Goal: Share content: Share content

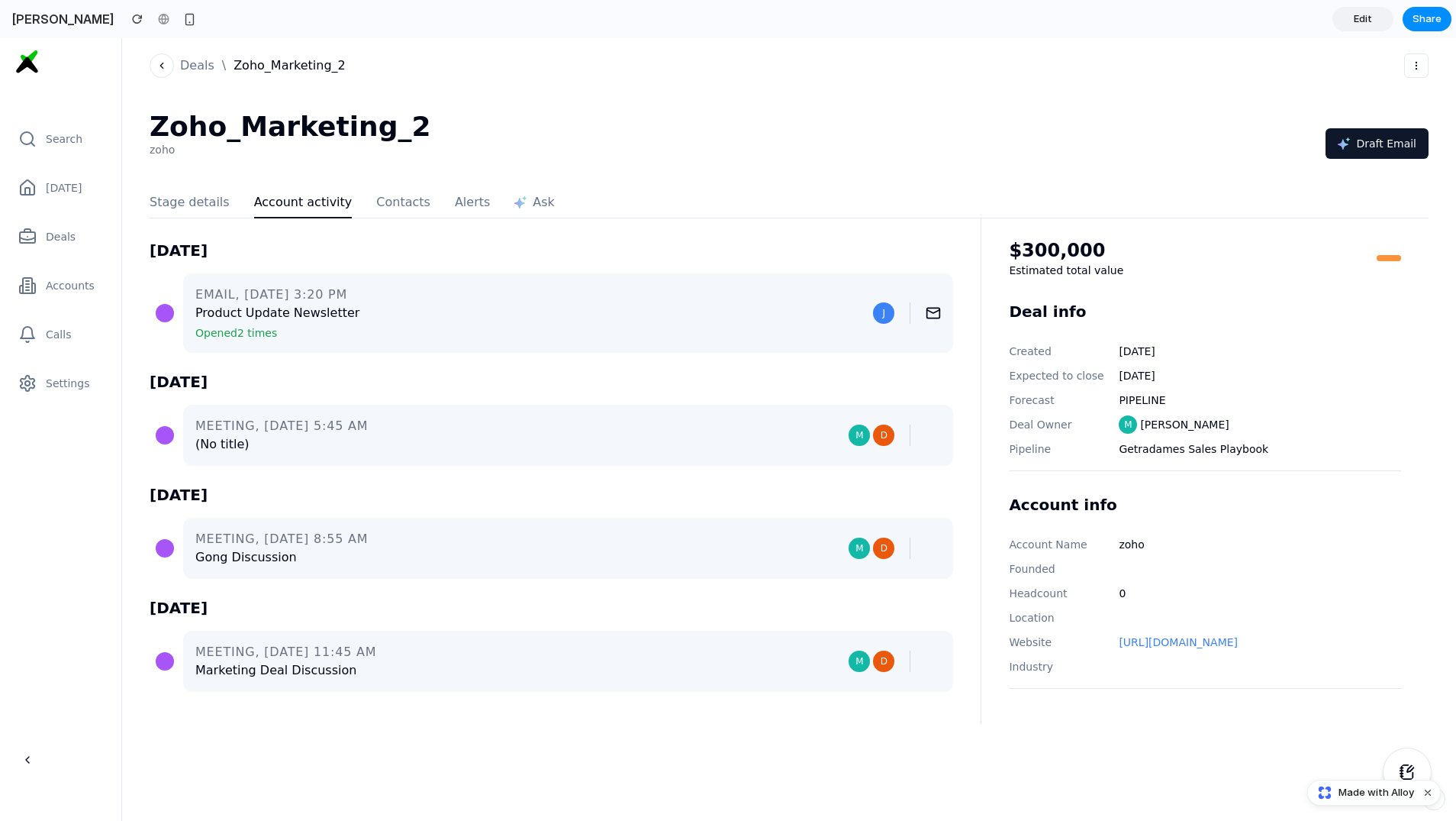
click at [1358, 23] on span "Edit" at bounding box center [1362, 20] width 18 height 16
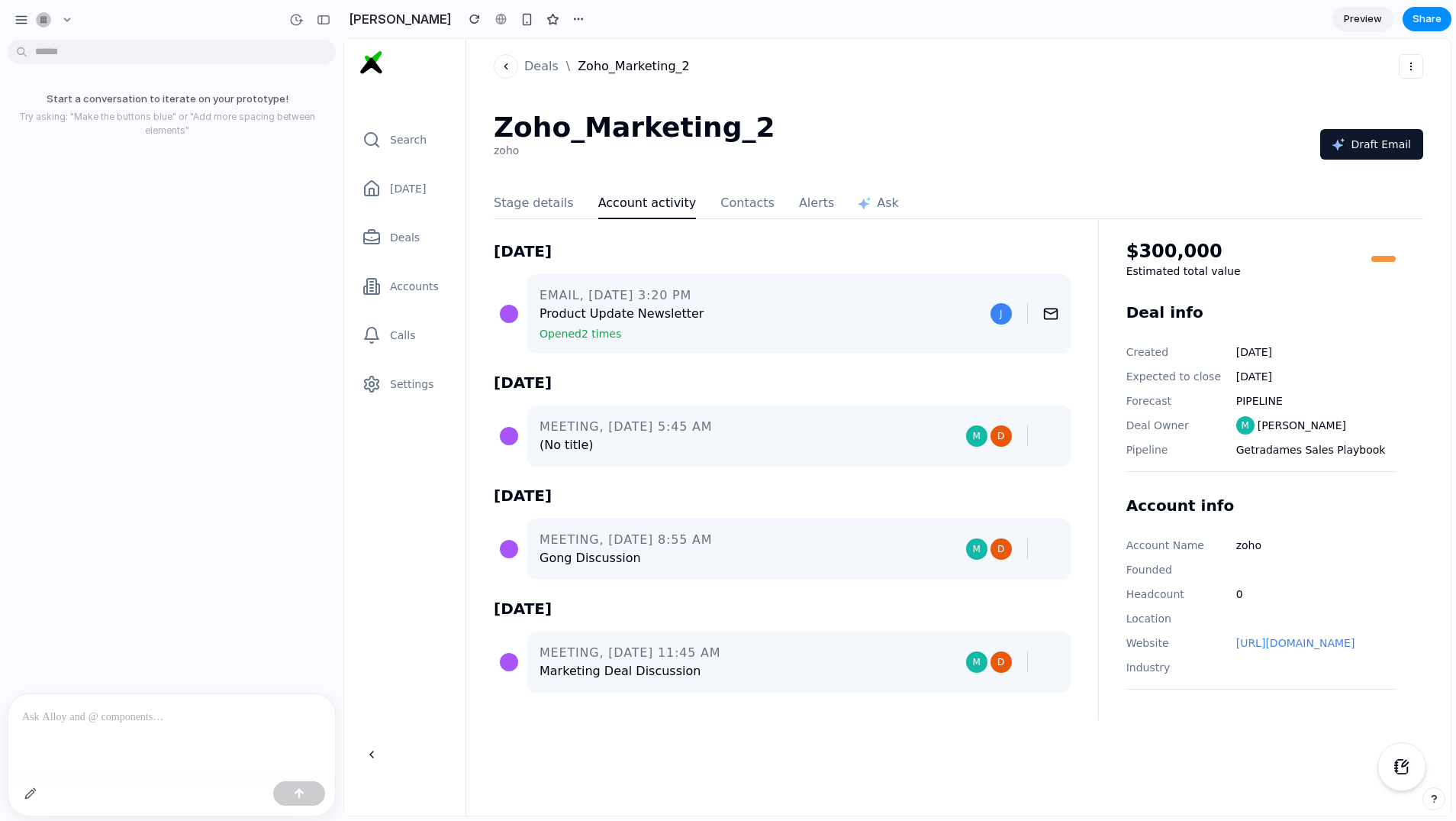
click at [1358, 23] on span "Preview" at bounding box center [1363, 20] width 38 height 16
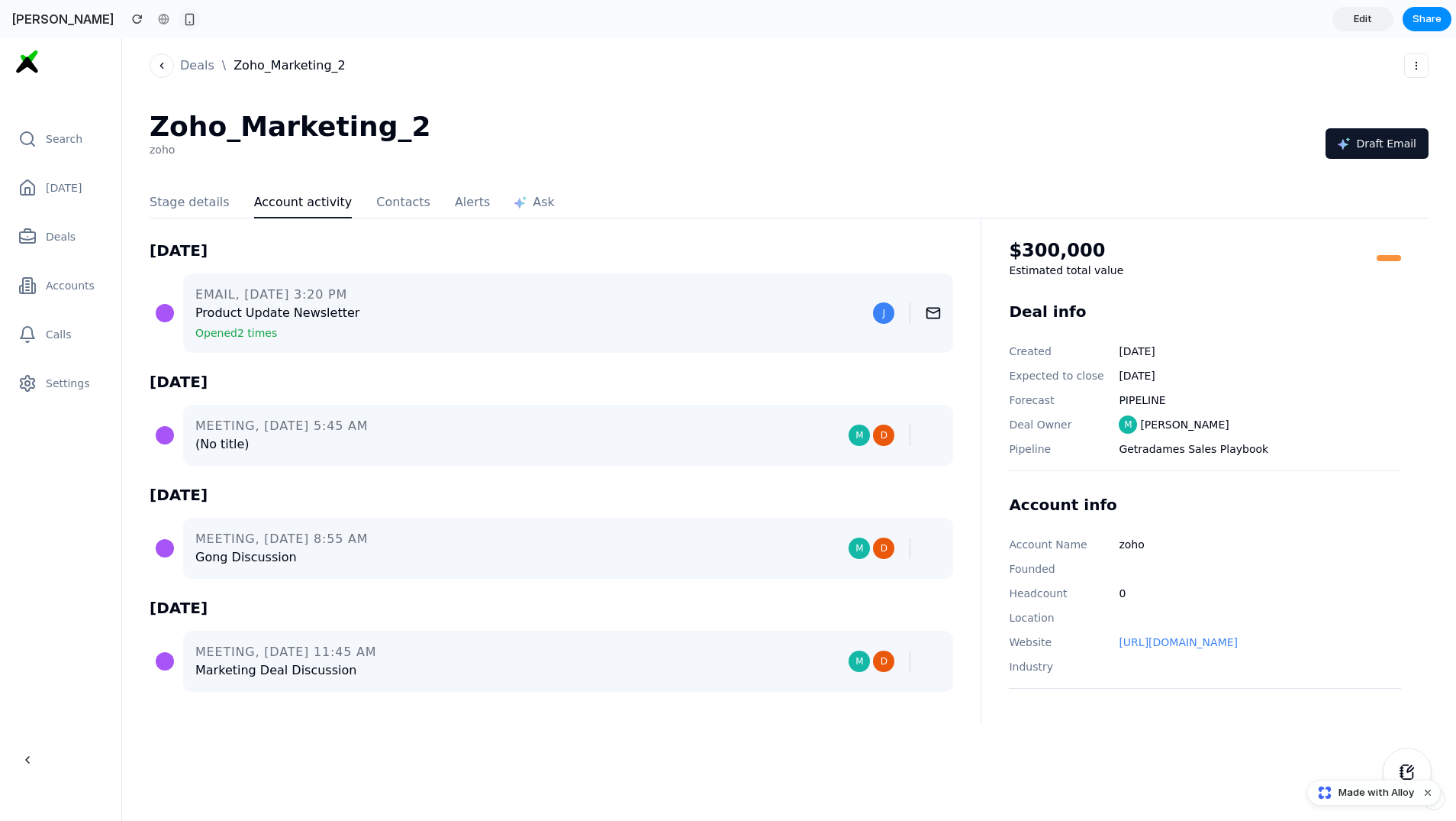
click at [183, 20] on div "button" at bounding box center [190, 20] width 13 height 13
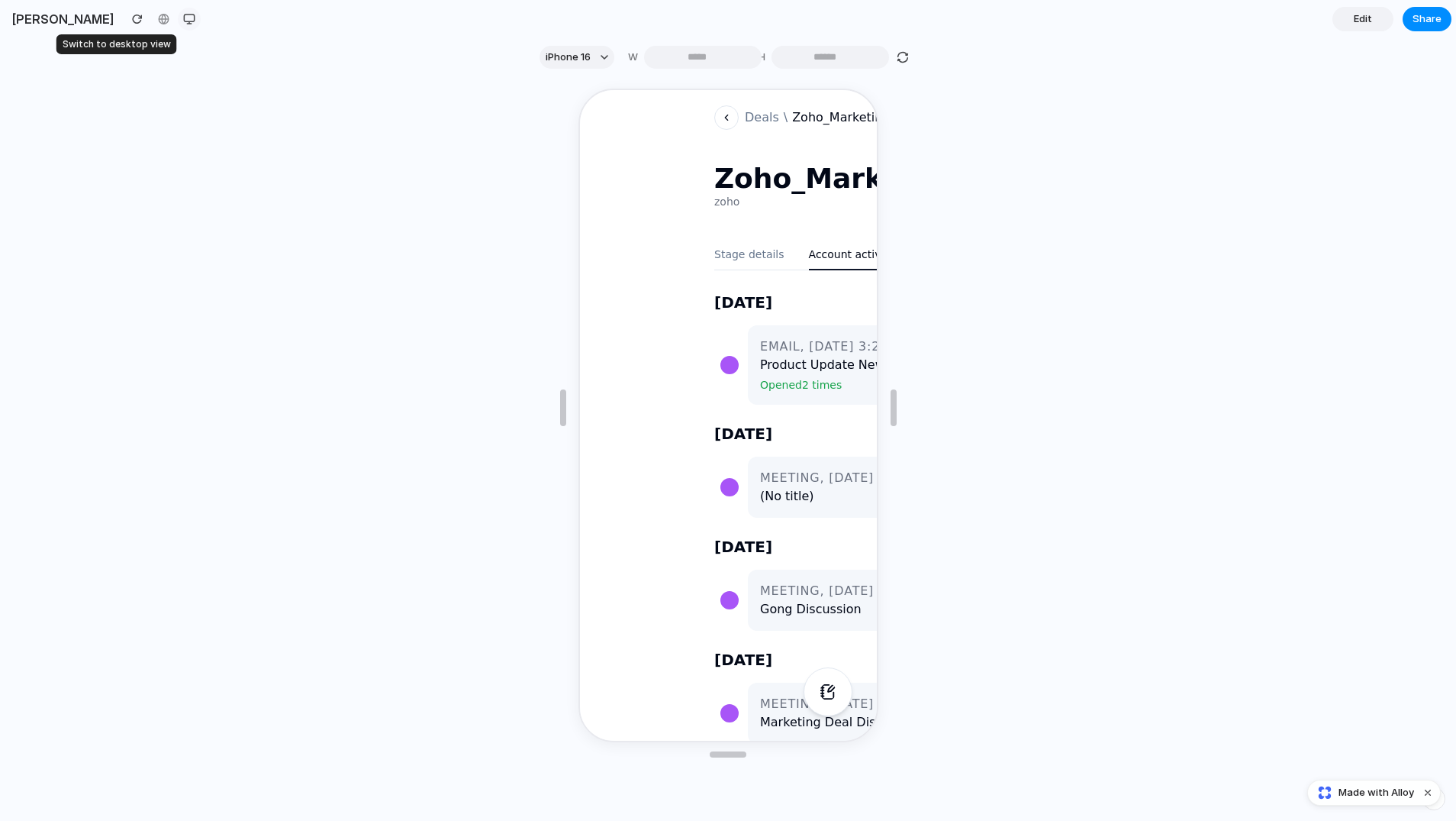
click at [183, 20] on div "button" at bounding box center [190, 20] width 12 height 12
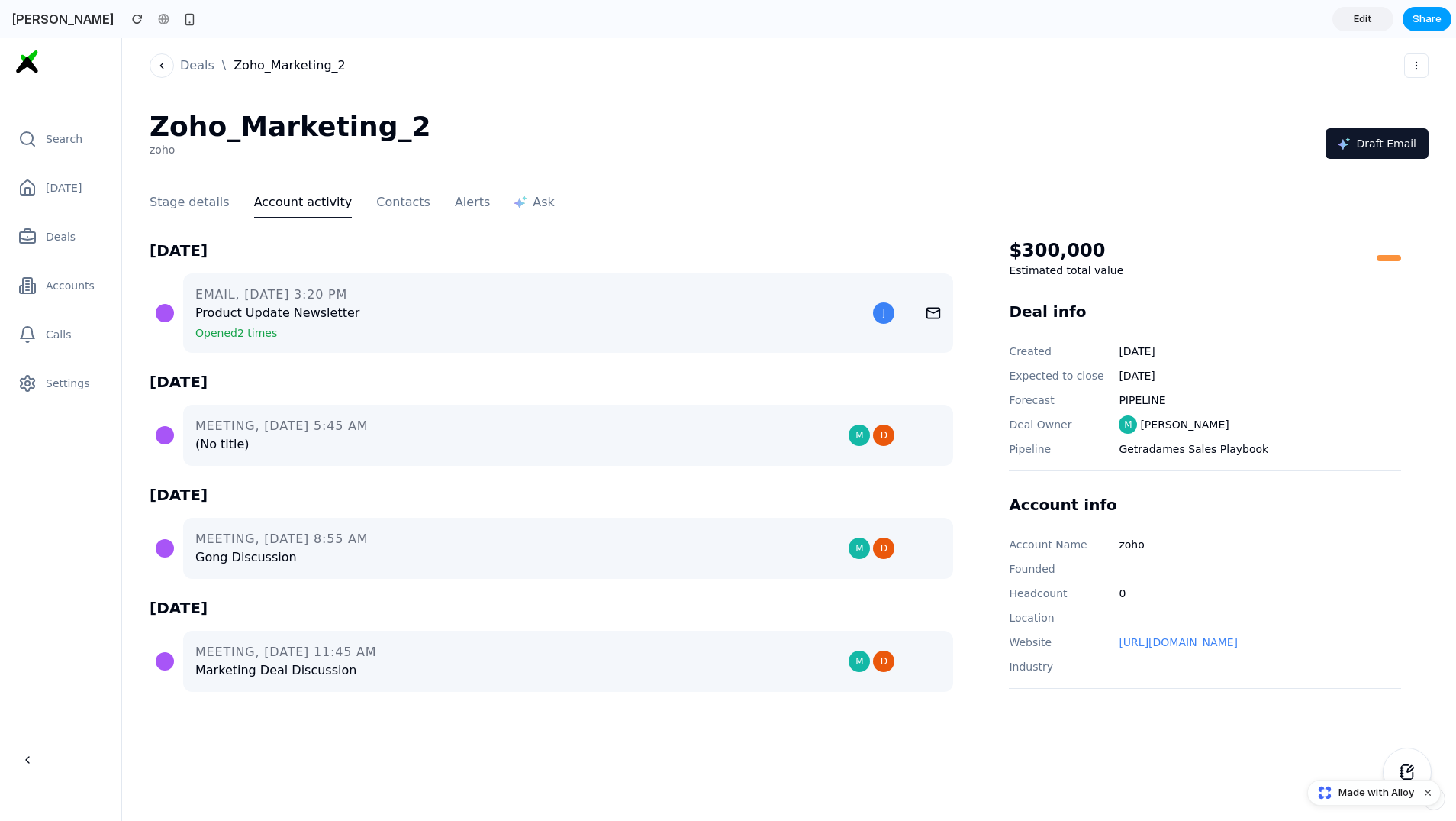
click at [1431, 21] on span "Share" at bounding box center [1427, 20] width 29 height 16
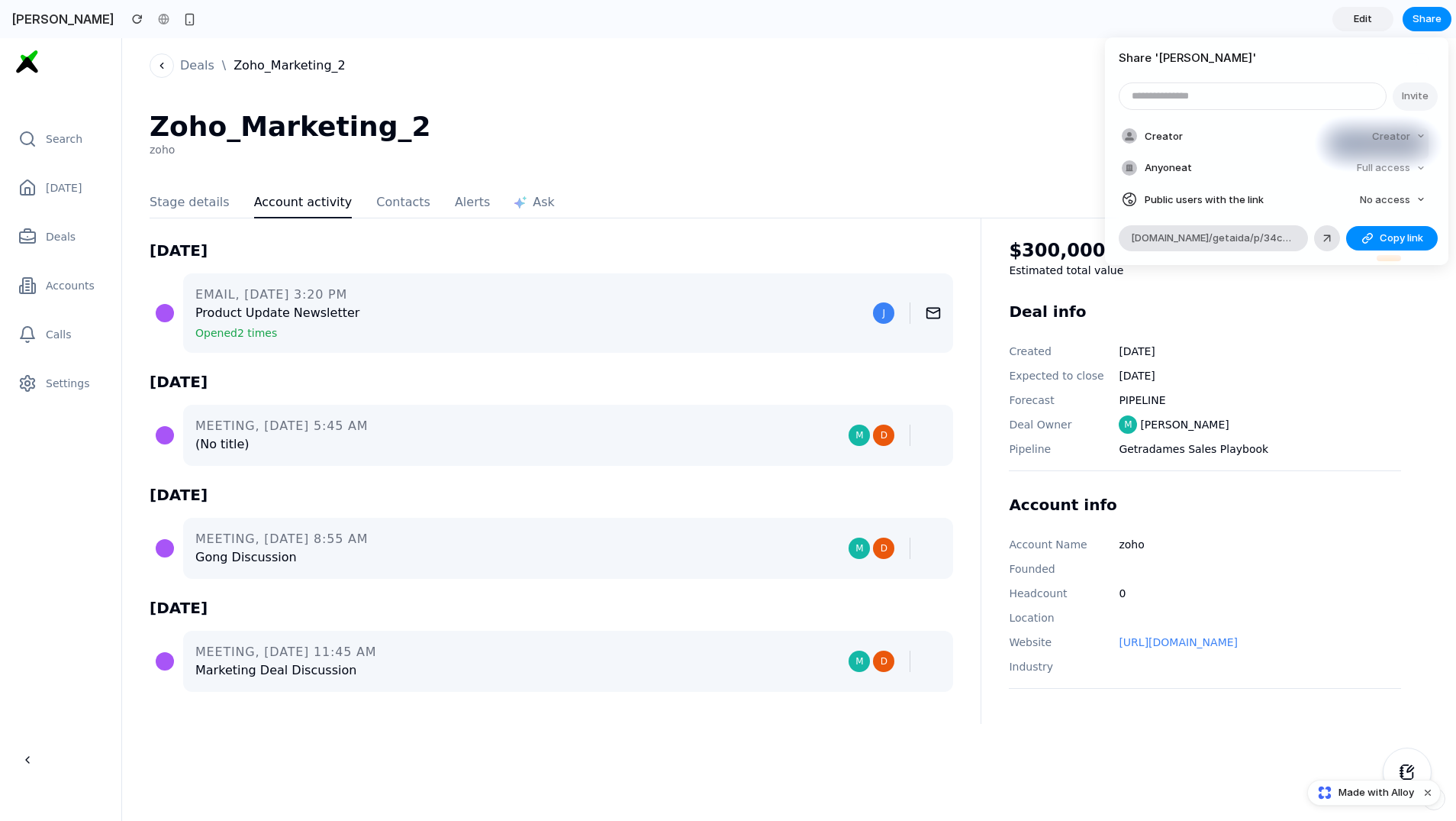
click at [1109, 17] on div "Share ' [PERSON_NAME] ' Invite Creator Creator Anyone at Full access Public use…" at bounding box center [728, 410] width 1456 height 821
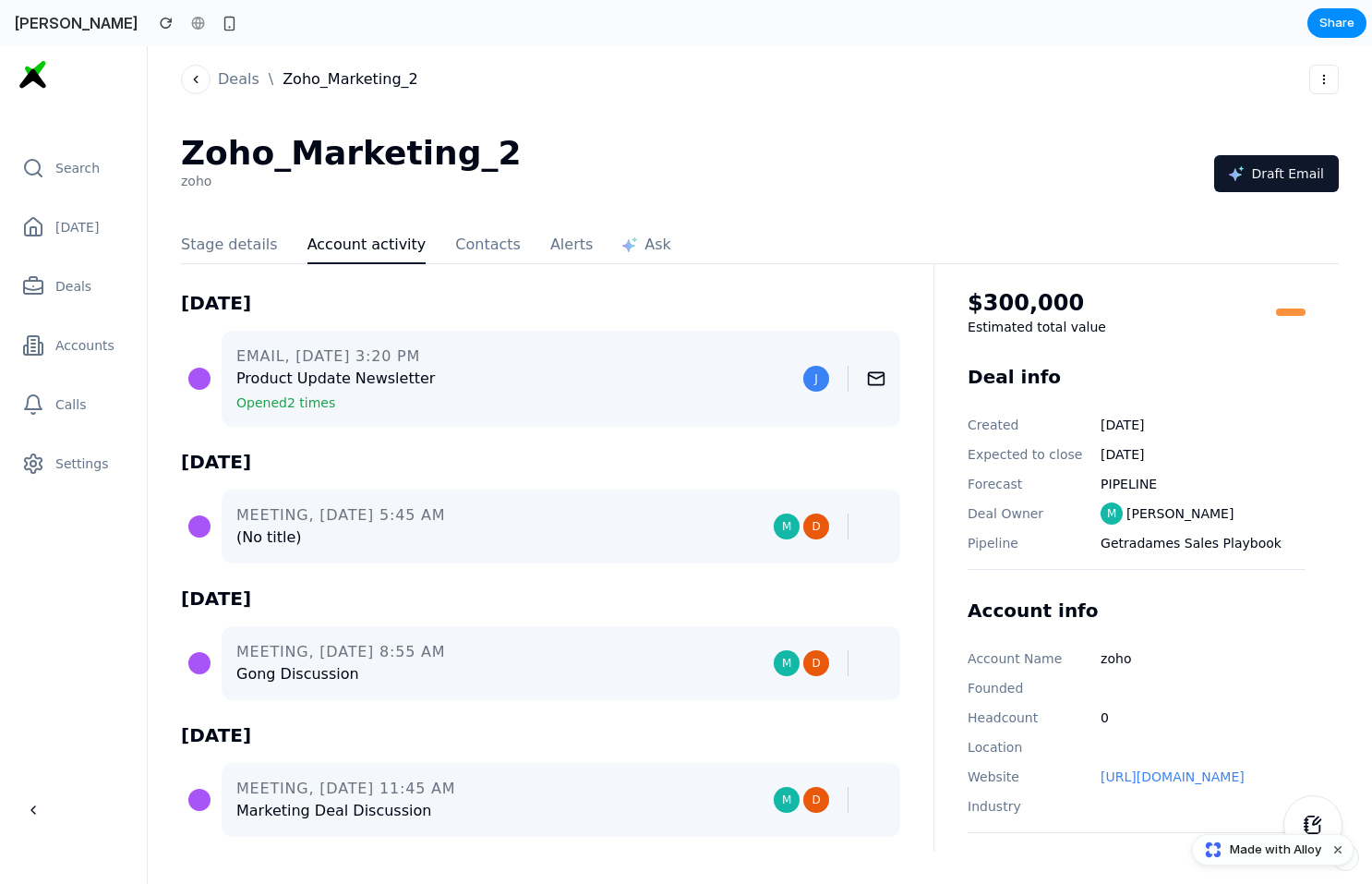
click at [1014, 90] on div "Deals \ Zoho_Marketing_2" at bounding box center [760, 91] width 1158 height 89
click at [31, 236] on icon at bounding box center [32, 227] width 22 height 22
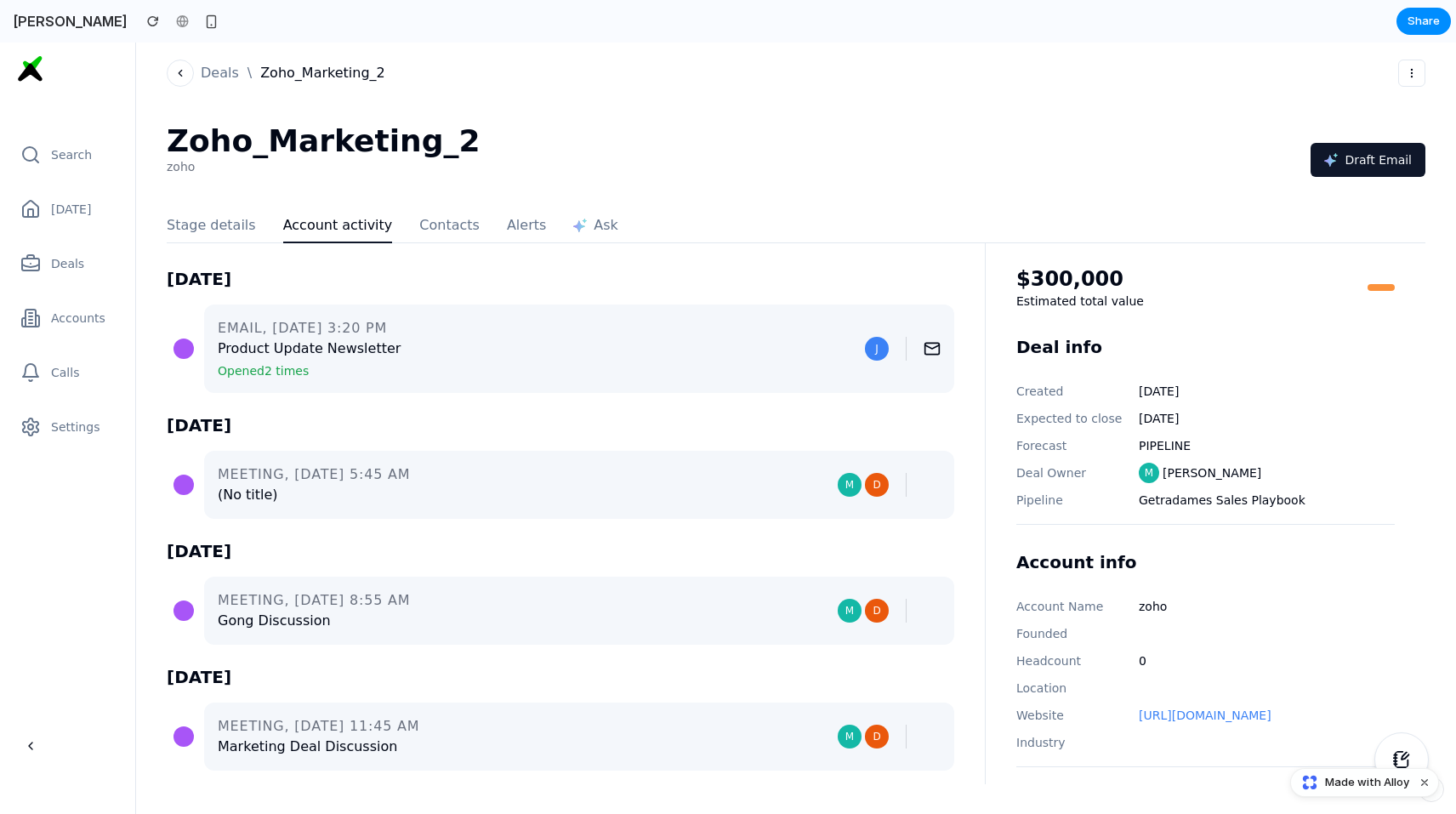
click at [56, 250] on link "Deals" at bounding box center [66, 264] width 105 height 34
click at [61, 319] on span "Accounts" at bounding box center [78, 318] width 55 height 17
click at [61, 370] on span "Calls" at bounding box center [65, 372] width 28 height 17
click at [61, 427] on span "Settings" at bounding box center [76, 427] width 49 height 17
click at [221, 225] on details "Stage details" at bounding box center [211, 227] width 90 height 30
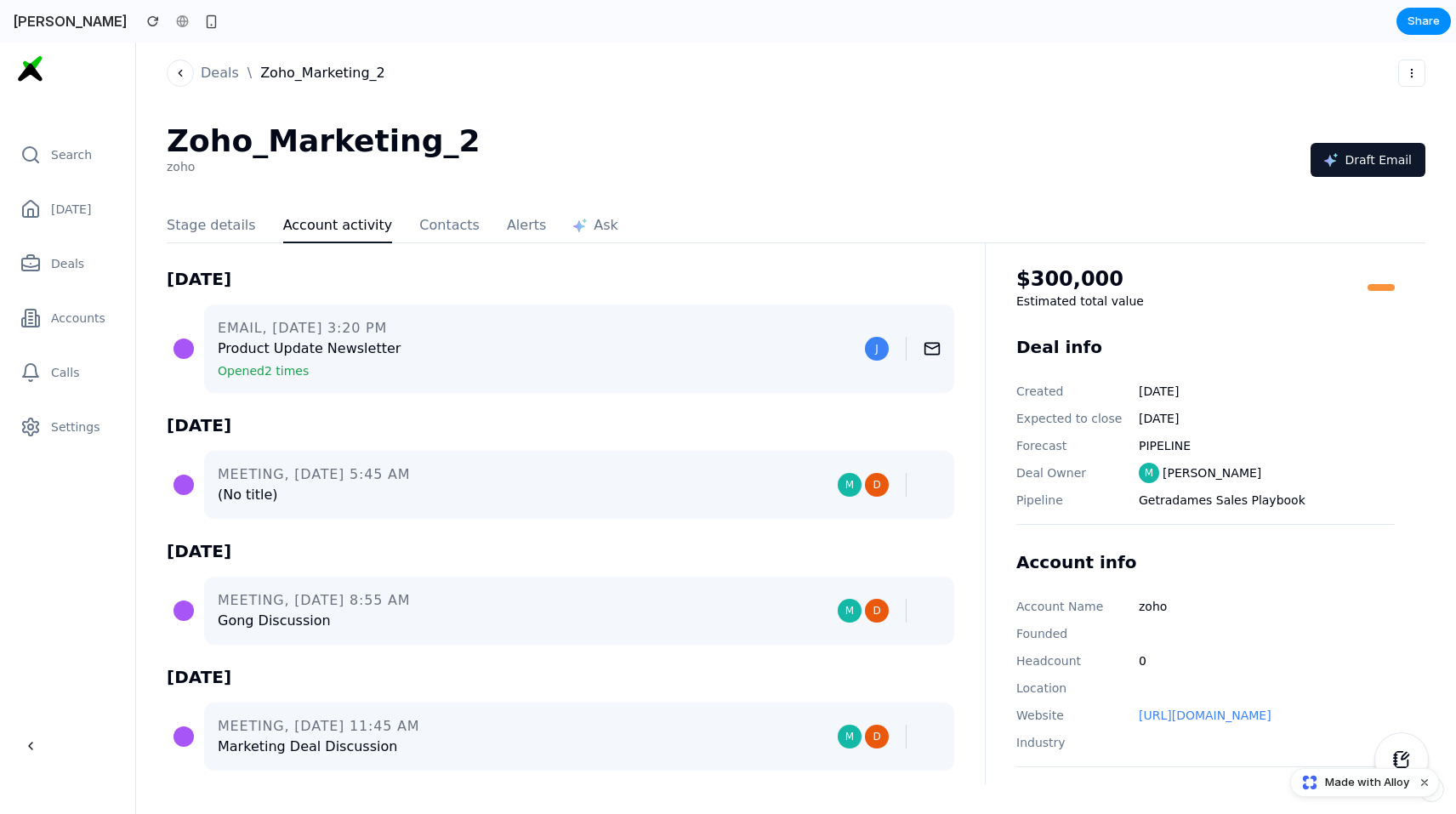
click at [367, 233] on activity "Account activity" at bounding box center [338, 227] width 110 height 30
click at [432, 227] on button "Contacts" at bounding box center [449, 227] width 60 height 30
click at [523, 227] on button "Alerts" at bounding box center [526, 227] width 39 height 30
click at [577, 227] on div "Ask" at bounding box center [596, 224] width 45 height 20
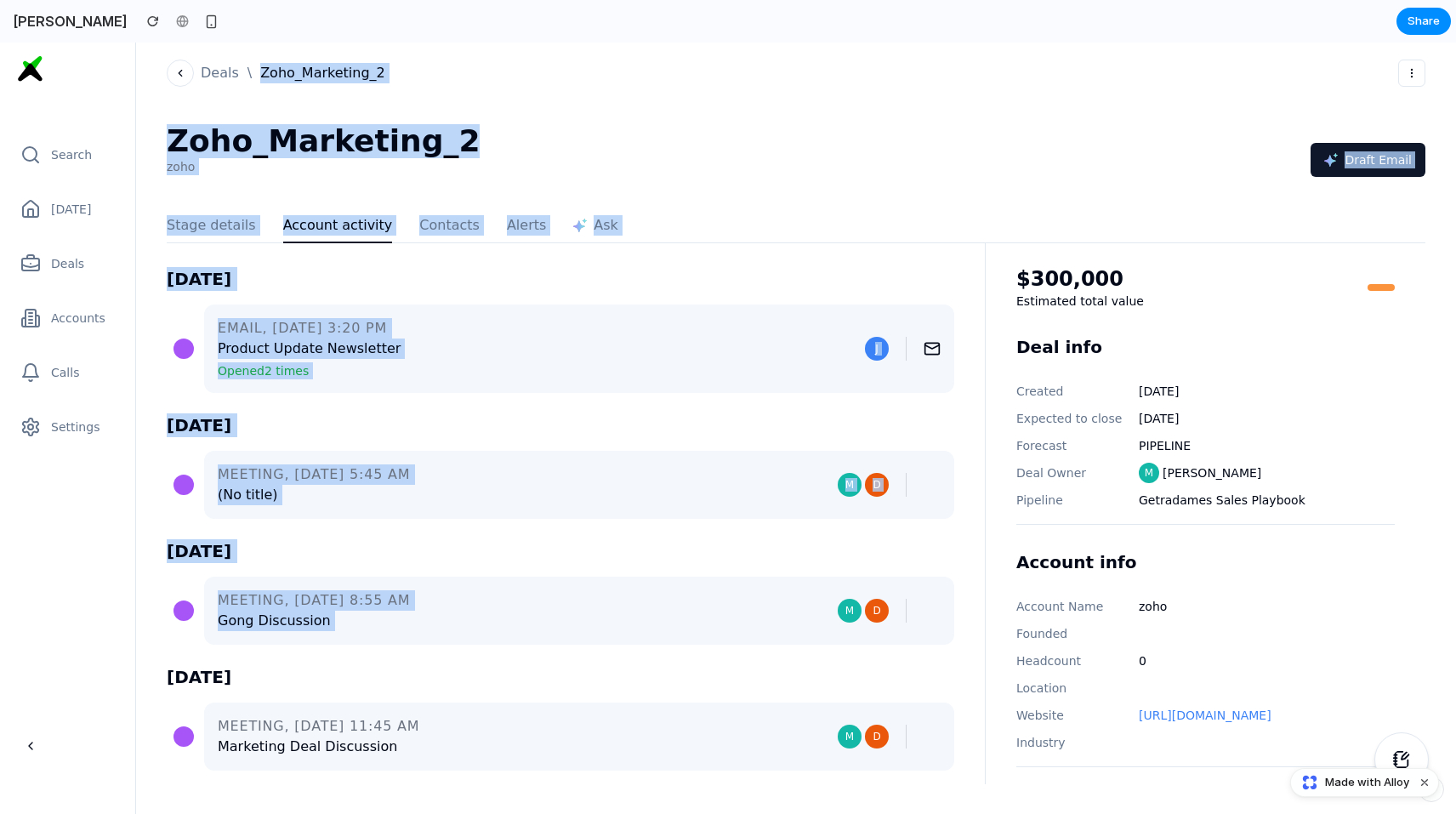
drag, startPoint x: 285, startPoint y: 133, endPoint x: 804, endPoint y: 609, distance: 704.2
click at [804, 609] on div "Deals \ Zoho_Marketing_2 Zoho_Marketing_2 zoho Draft Email Stage details Accoun…" at bounding box center [795, 428] width 1319 height 771
click at [804, 609] on div "MEETING, [DATE] 8:55 AM Gong Discussion M D" at bounding box center [579, 610] width 750 height 68
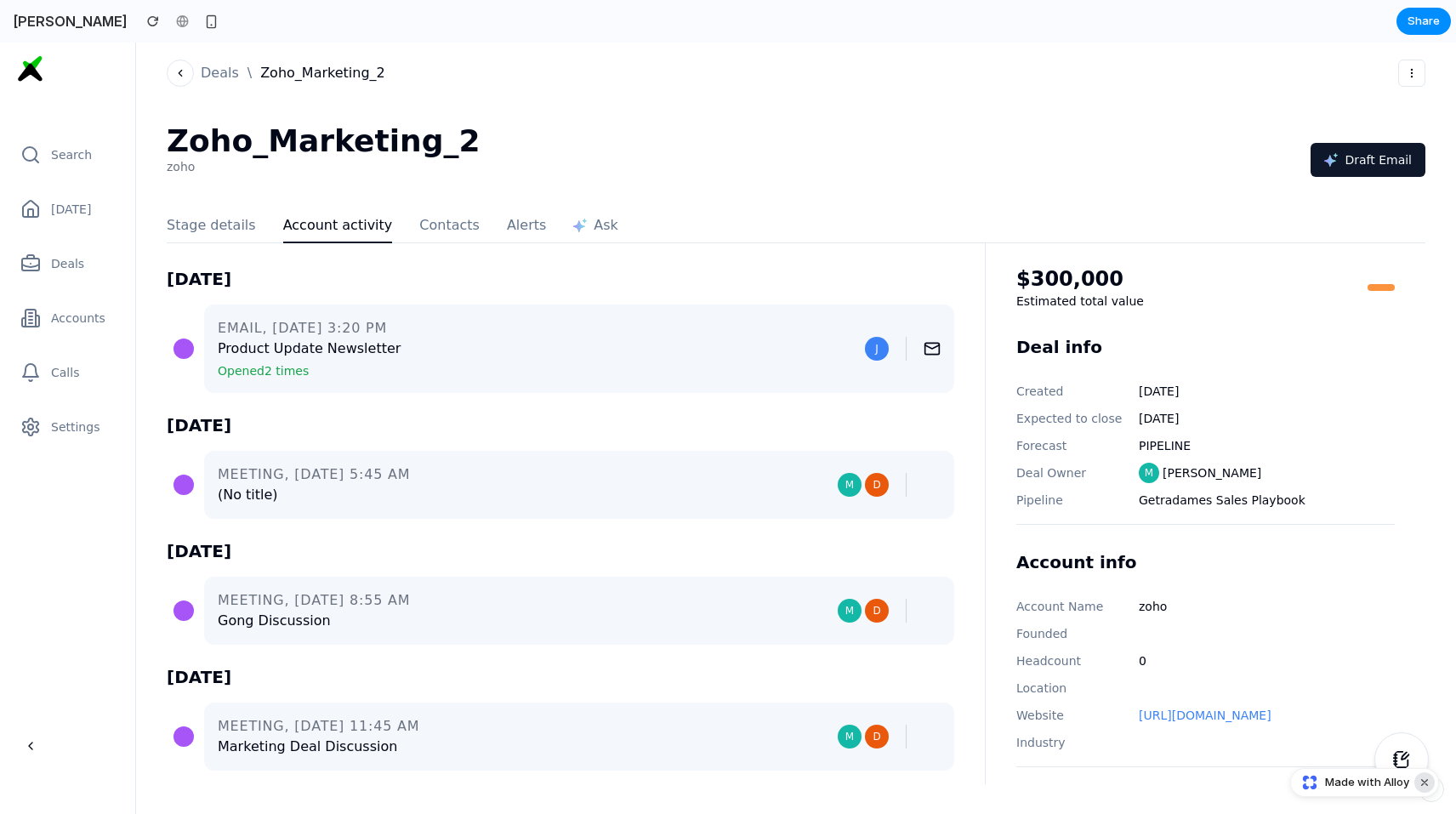
click at [1427, 781] on button "Dismiss watermark" at bounding box center [1424, 782] width 20 height 20
click at [140, 19] on button "button" at bounding box center [152, 21] width 25 height 25
click at [170, 19] on div at bounding box center [182, 21] width 25 height 25
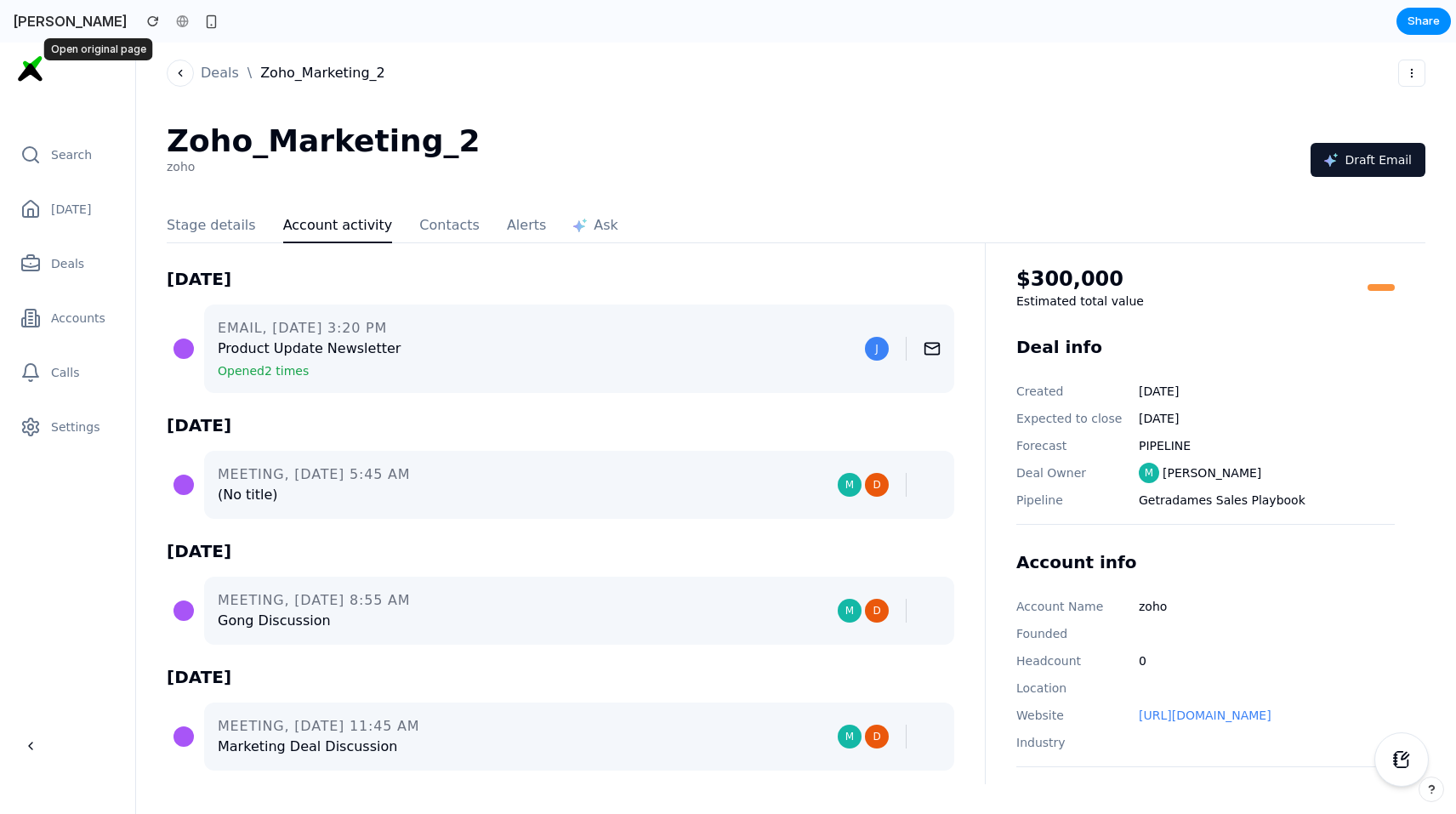
click at [170, 19] on div at bounding box center [182, 21] width 25 height 25
click at [169, 23] on section "[PERSON_NAME]" at bounding box center [725, 21] width 1451 height 43
click at [463, 137] on div "Zoho_Marketing_2 zoho Draft Email" at bounding box center [796, 160] width 1259 height 71
click at [705, 137] on div "Zoho_Marketing_2 zoho Draft Email" at bounding box center [796, 160] width 1259 height 71
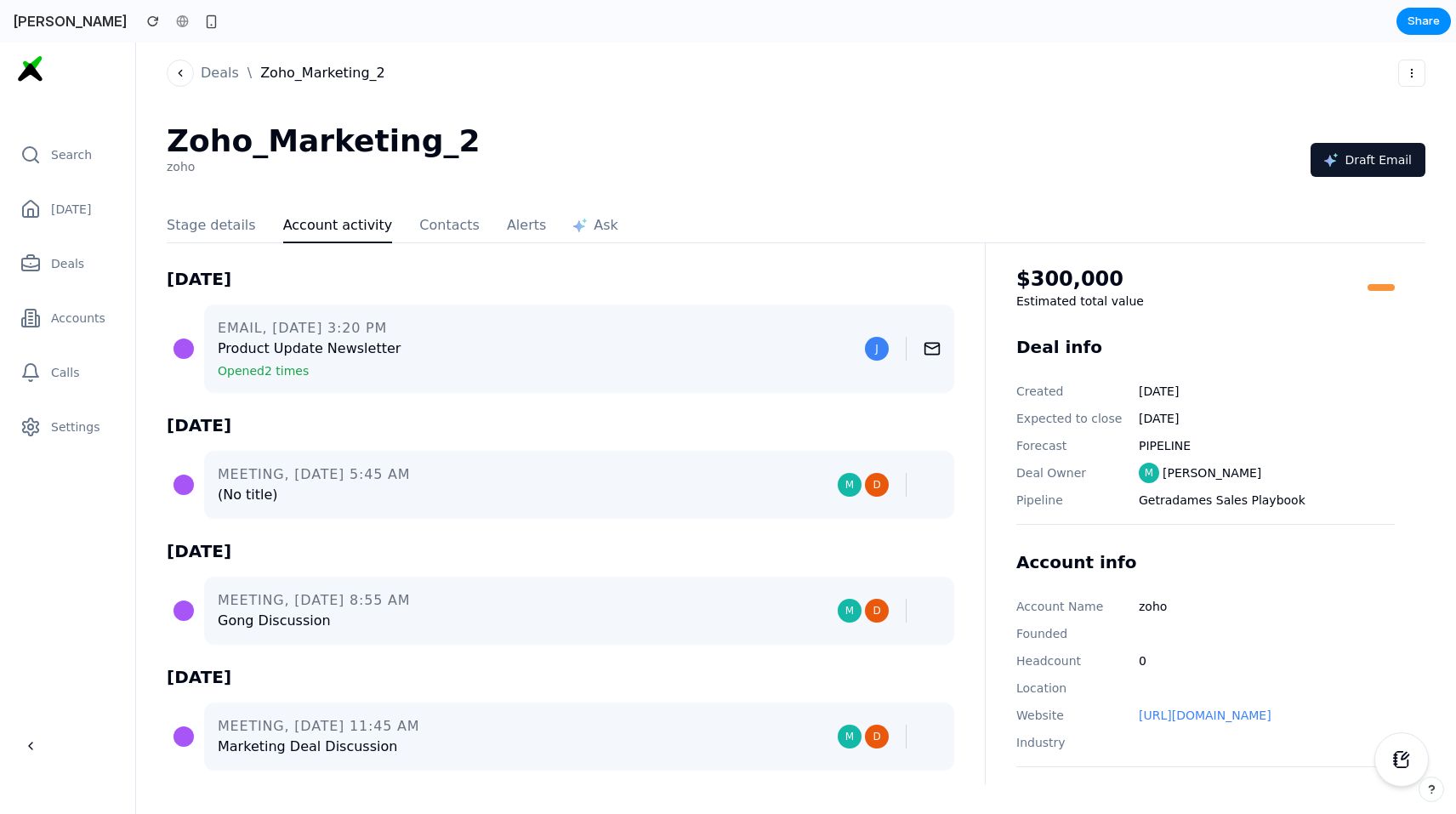
click at [471, 213] on div "Stage details Account activity Contacts Alerts Ask" at bounding box center [576, 227] width 818 height 30
click at [543, 170] on div "Zoho_Marketing_2 zoho Draft Email" at bounding box center [796, 160] width 1259 height 71
